Goal: Information Seeking & Learning: Learn about a topic

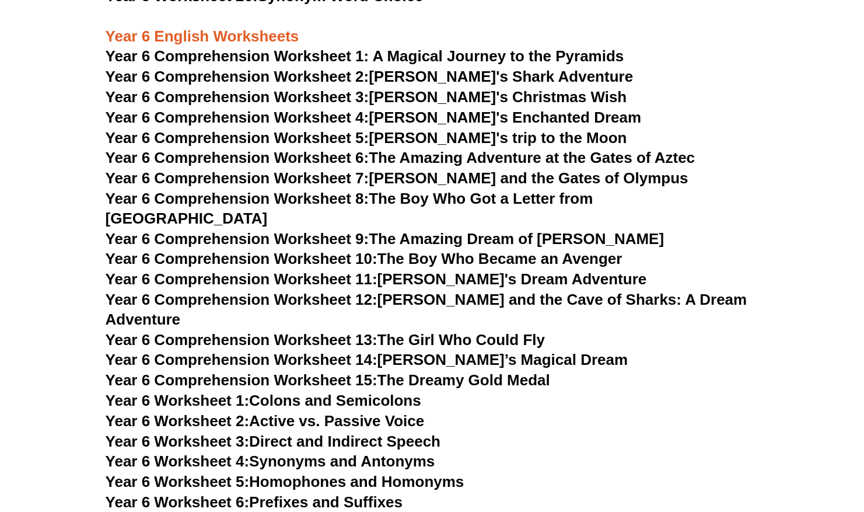
scroll to position [5727, 0]
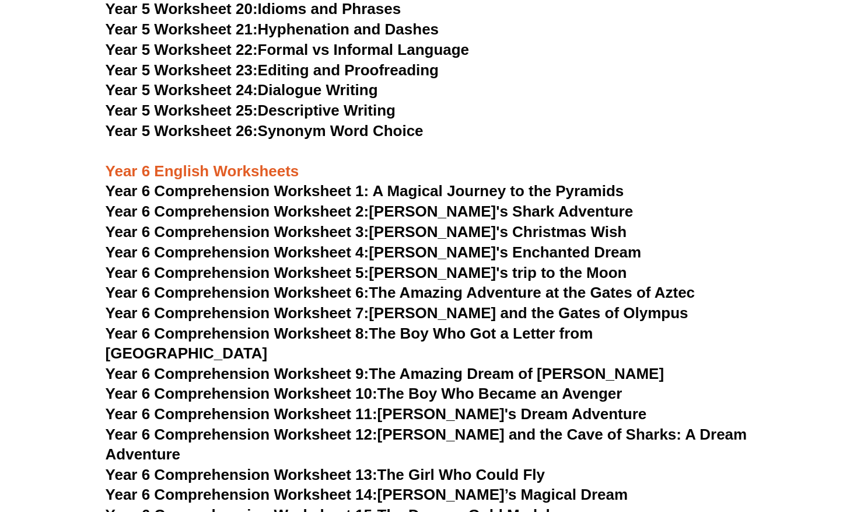
click at [470, 194] on span "Year 6 Comprehension Worksheet 1: A Magical Journey to the Pyramids" at bounding box center [365, 191] width 519 height 18
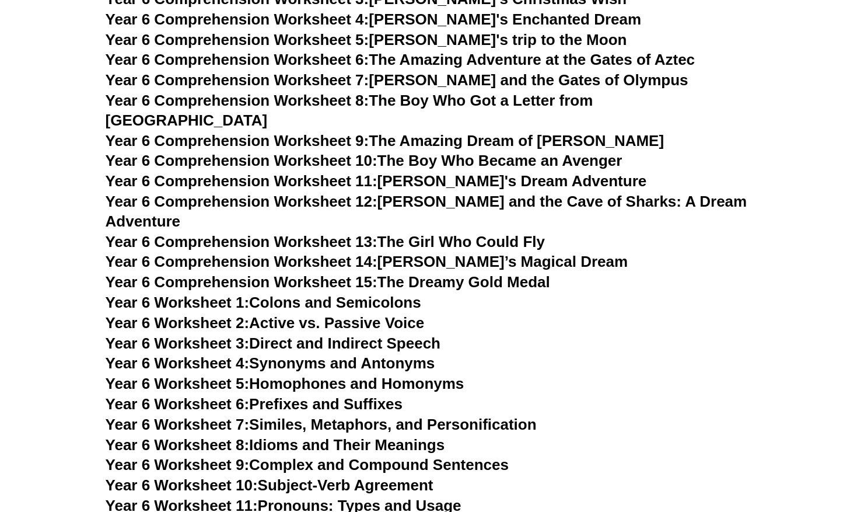
scroll to position [5961, 0]
click at [293, 313] on link "Year 6 Worksheet 2: Active vs. Passive Voice" at bounding box center [265, 322] width 319 height 18
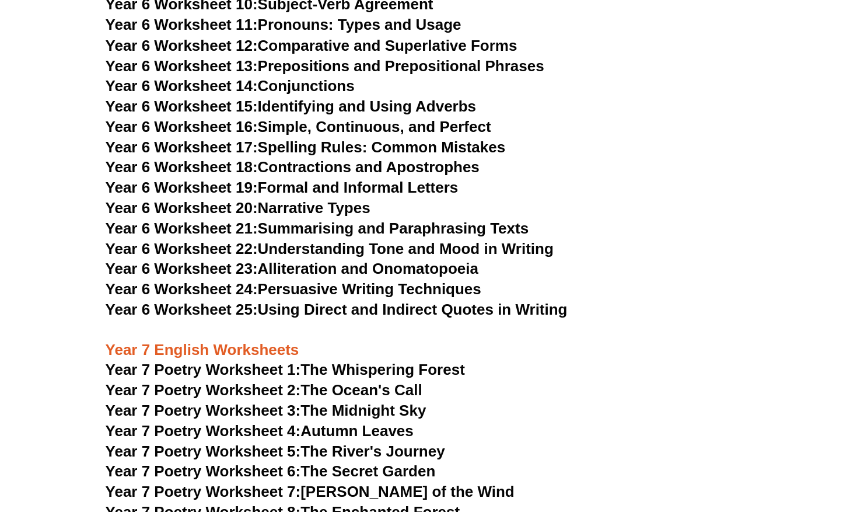
scroll to position [6486, 0]
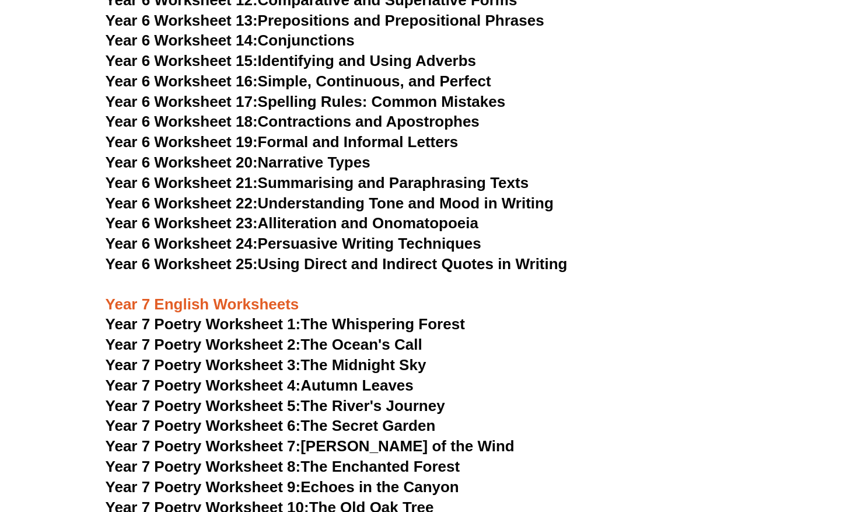
click at [385, 315] on link "Year 7 Poetry Worksheet 1: The Whispering Forest" at bounding box center [286, 324] width 360 height 18
click at [395, 336] on link "Year 7 Poetry Worksheet 2: The Ocean's Call" at bounding box center [264, 345] width 317 height 18
click at [374, 356] on link "Year 7 Poetry Worksheet 3: The Midnight Sky" at bounding box center [266, 365] width 321 height 18
click at [328, 376] on link "Year 7 Poetry Worksheet 4: Autumn Leaves" at bounding box center [260, 385] width 308 height 18
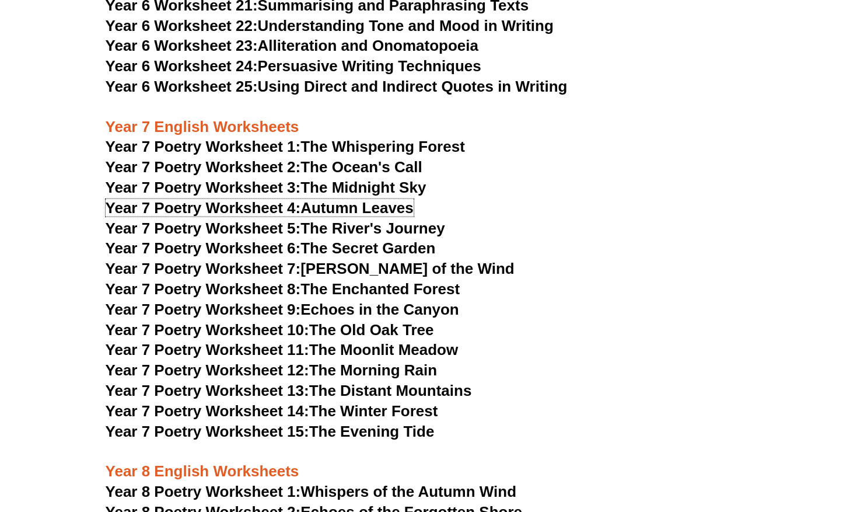
scroll to position [6661, 0]
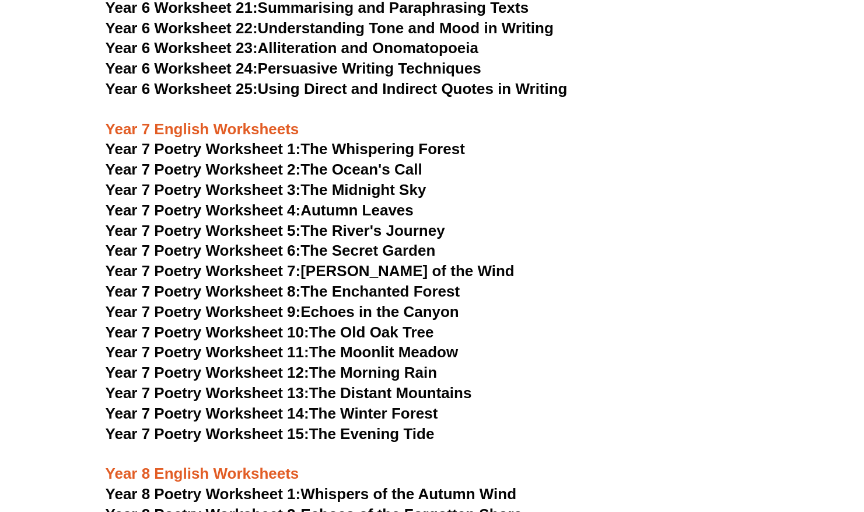
click at [374, 222] on link "Year 7 Poetry Worksheet 5: The River's Journey" at bounding box center [276, 231] width 340 height 18
click at [305, 242] on link "Year 7 Poetry Worksheet 6: The Secret Garden" at bounding box center [271, 251] width 330 height 18
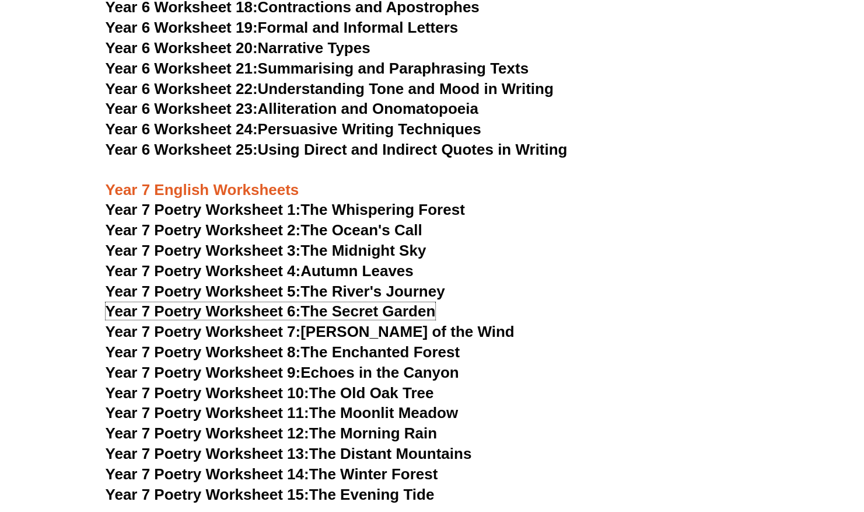
scroll to position [6544, 0]
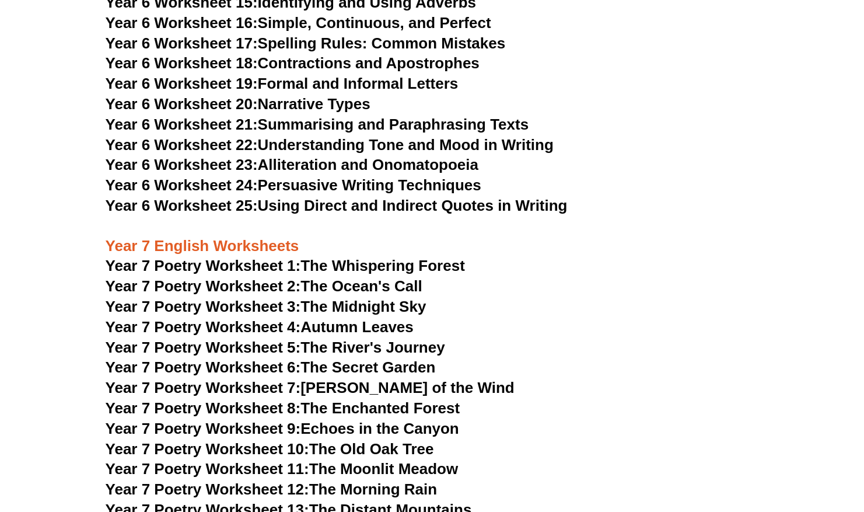
click at [314, 176] on link "Year 6 Worksheet 24: Persuasive Writing Techniques" at bounding box center [294, 185] width 376 height 18
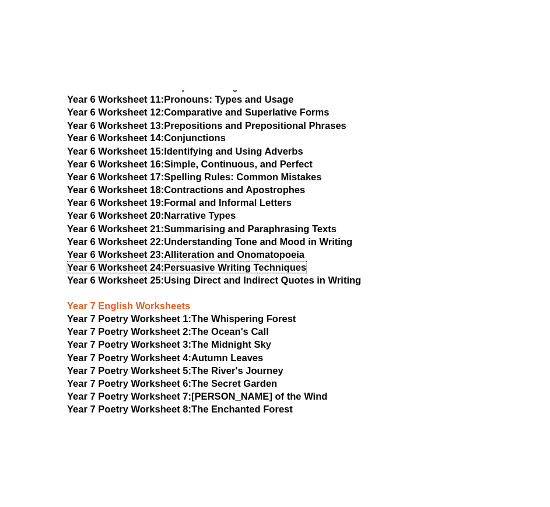
scroll to position [6427, 0]
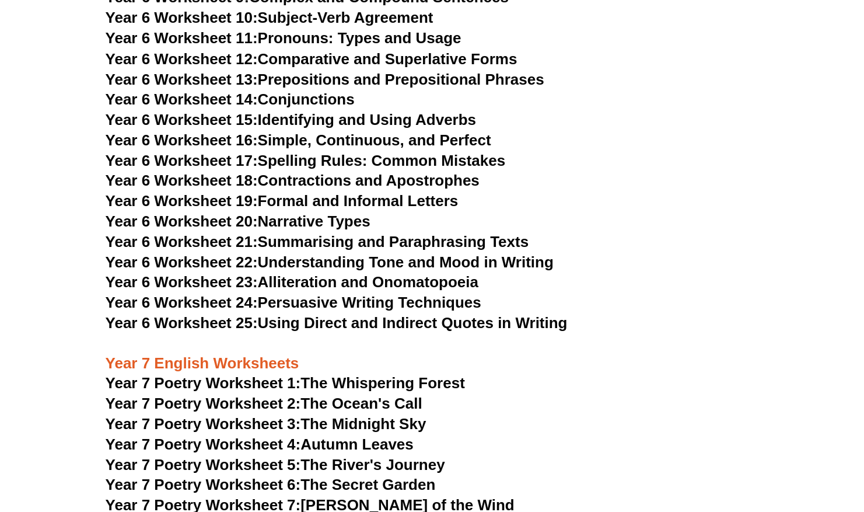
click at [326, 90] on link "Year 6 Worksheet 14: Conjunctions" at bounding box center [230, 99] width 249 height 18
click at [341, 212] on link "Year 6 Worksheet 20: Narrative Types" at bounding box center [238, 221] width 265 height 18
click at [344, 232] on link "Year 6 Worksheet 21: Summarising and Paraphrasing Texts" at bounding box center [317, 241] width 423 height 18
click at [367, 253] on link "Year 6 Worksheet 22: Understanding Tone and Mood in Writing" at bounding box center [330, 262] width 448 height 18
